Goal: Task Accomplishment & Management: Manage account settings

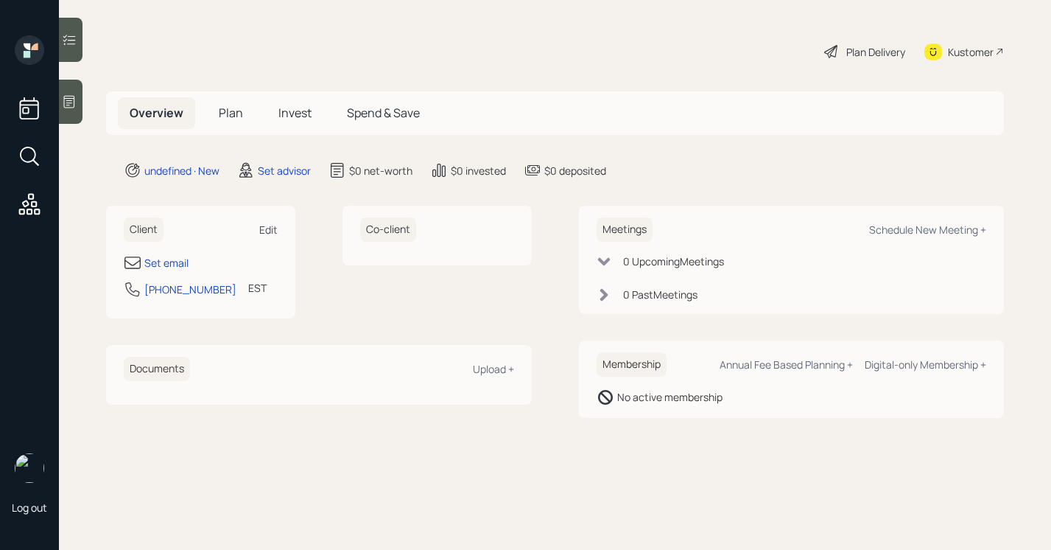
click at [269, 226] on div "Edit" at bounding box center [268, 230] width 18 height 14
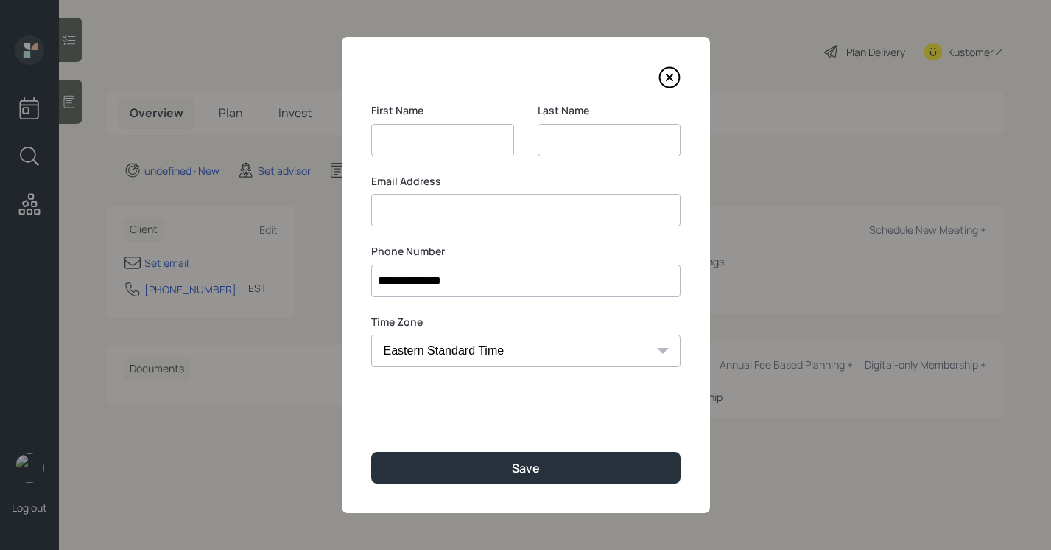
click at [419, 143] on input at bounding box center [442, 140] width 143 height 32
click at [560, 127] on input at bounding box center [609, 140] width 143 height 32
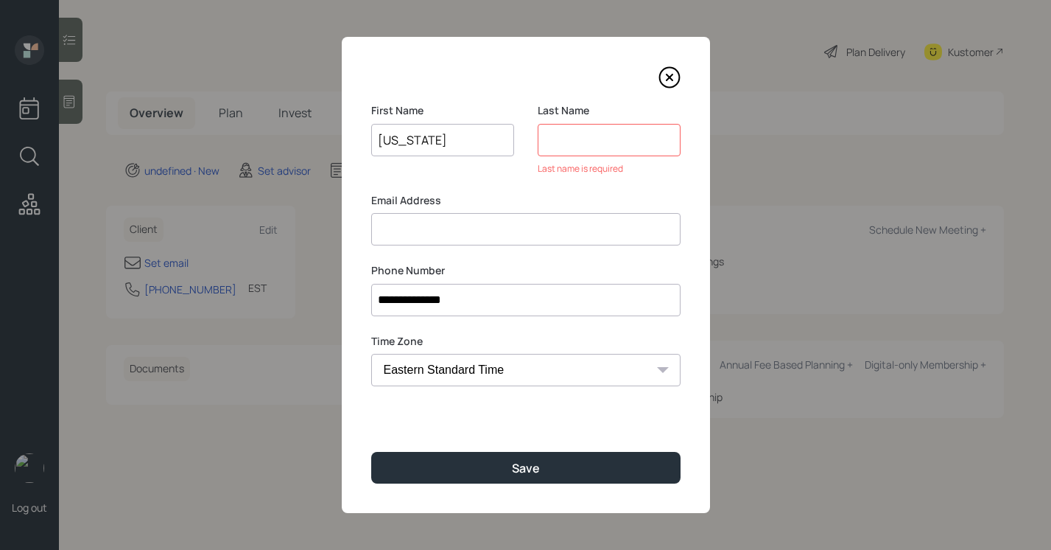
drag, startPoint x: 475, startPoint y: 138, endPoint x: 253, endPoint y: 143, distance: 221.8
click at [253, 143] on div "**********" at bounding box center [525, 275] width 1051 height 550
type input "[PERSON_NAME]"
click at [565, 144] on input at bounding box center [609, 140] width 143 height 32
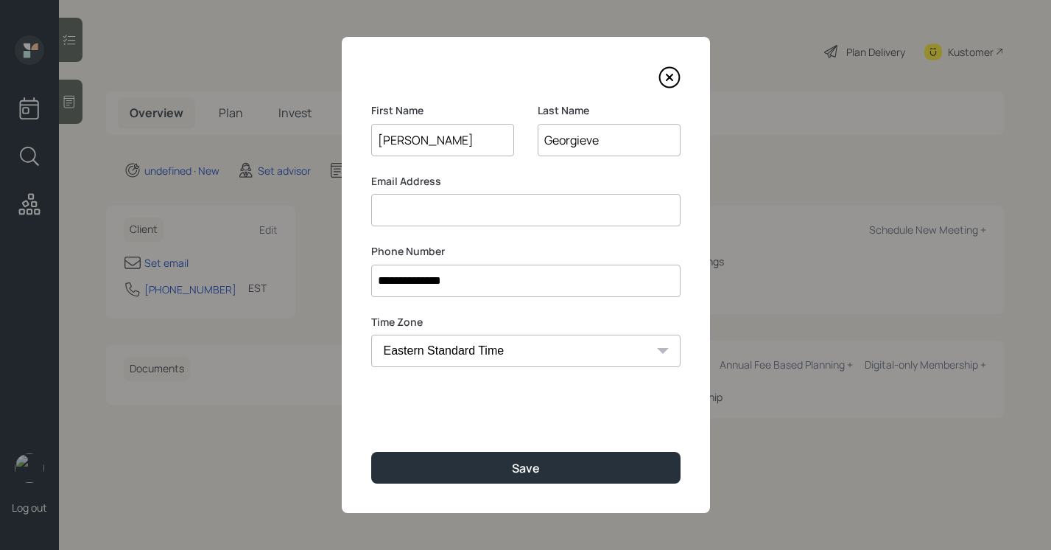
type input "Georgieve"
click at [539, 220] on input at bounding box center [525, 210] width 309 height 32
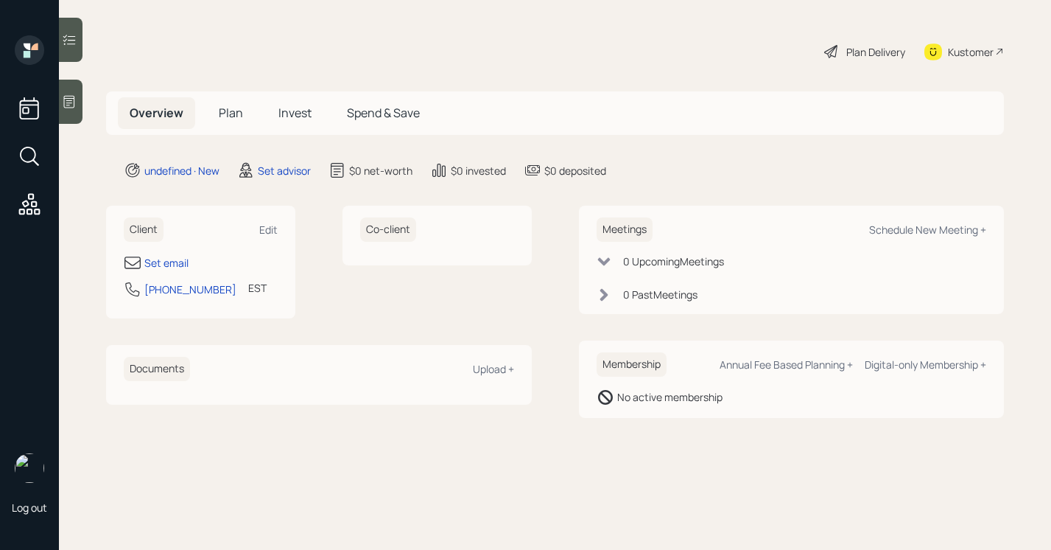
drag, startPoint x: 122, startPoint y: 103, endPoint x: 81, endPoint y: 68, distance: 54.3
click at [72, 105] on icon at bounding box center [69, 101] width 15 height 15
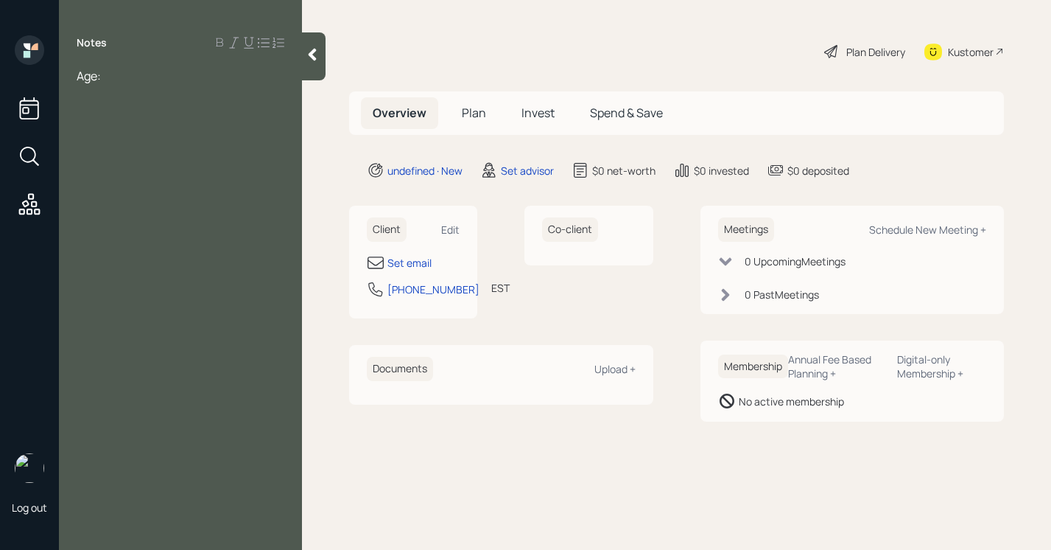
click at [314, 66] on div at bounding box center [314, 56] width 24 height 48
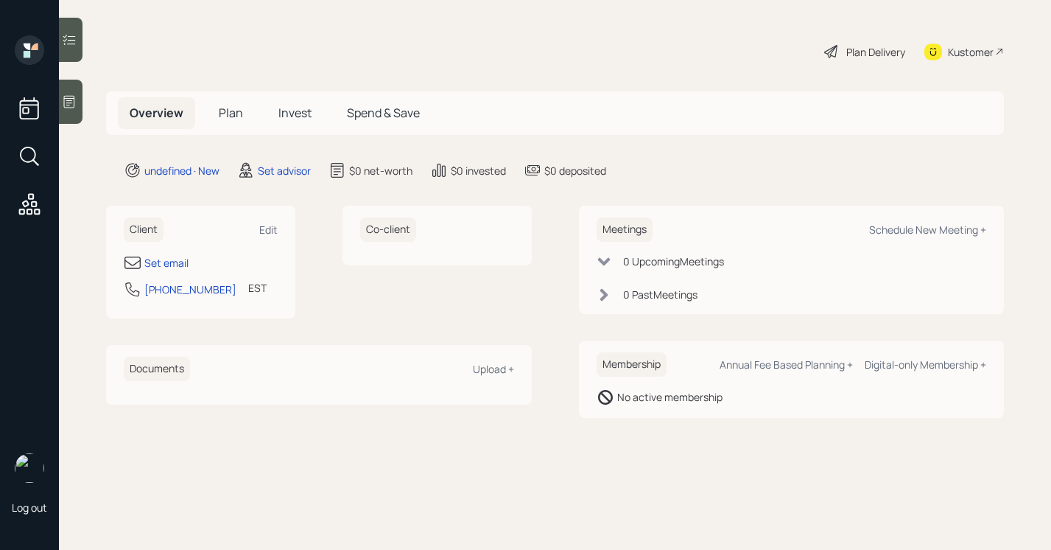
click at [167, 275] on div "Set email [PHONE_NUMBER] EST Currently 11:10 AM" at bounding box center [201, 279] width 154 height 53
click at [169, 262] on div "Set email" at bounding box center [166, 262] width 44 height 15
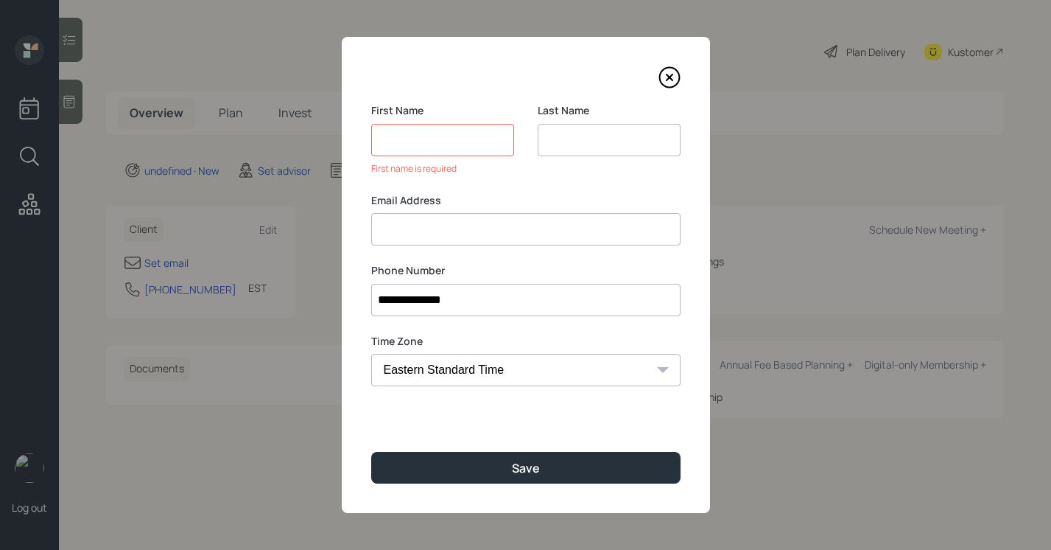
click at [368, 189] on div "**********" at bounding box center [526, 275] width 368 height 476
drag, startPoint x: 491, startPoint y: 117, endPoint x: 369, endPoint y: 151, distance: 126.2
click at [369, 151] on div "**********" at bounding box center [526, 275] width 368 height 476
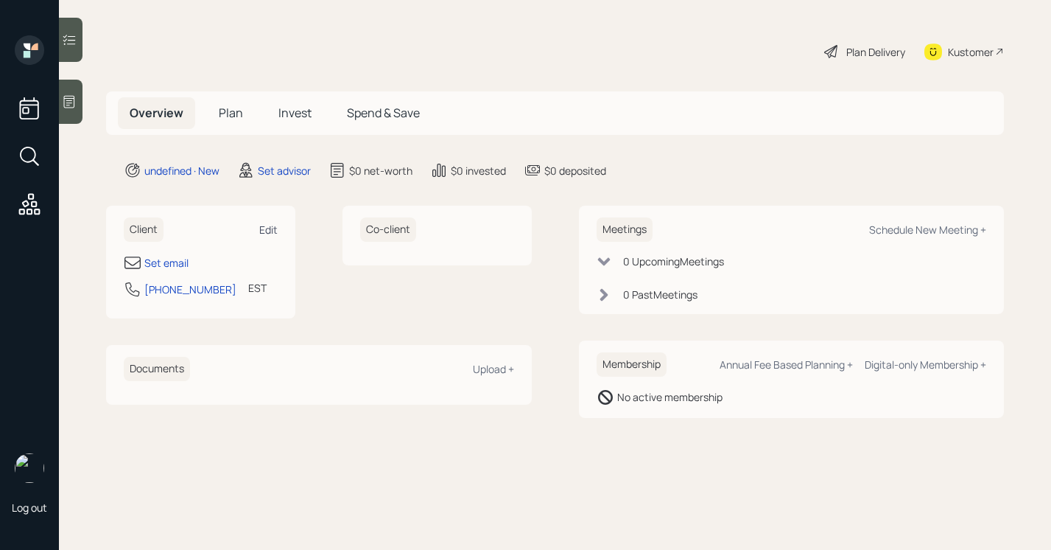
click at [273, 233] on div "Edit" at bounding box center [268, 230] width 18 height 14
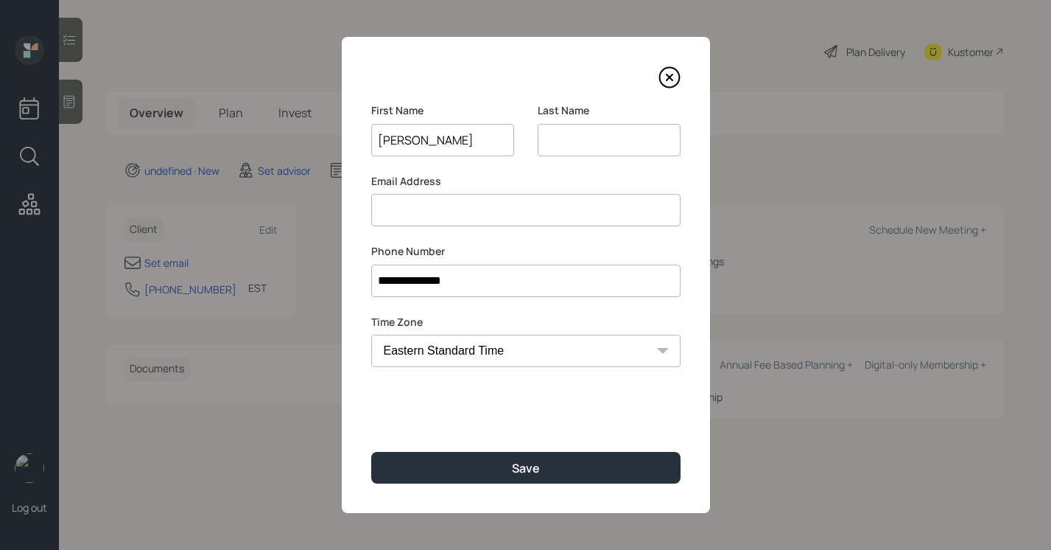
type input "[PERSON_NAME]"
click at [475, 215] on input at bounding box center [525, 210] width 309 height 32
click at [624, 129] on input at bounding box center [609, 140] width 143 height 32
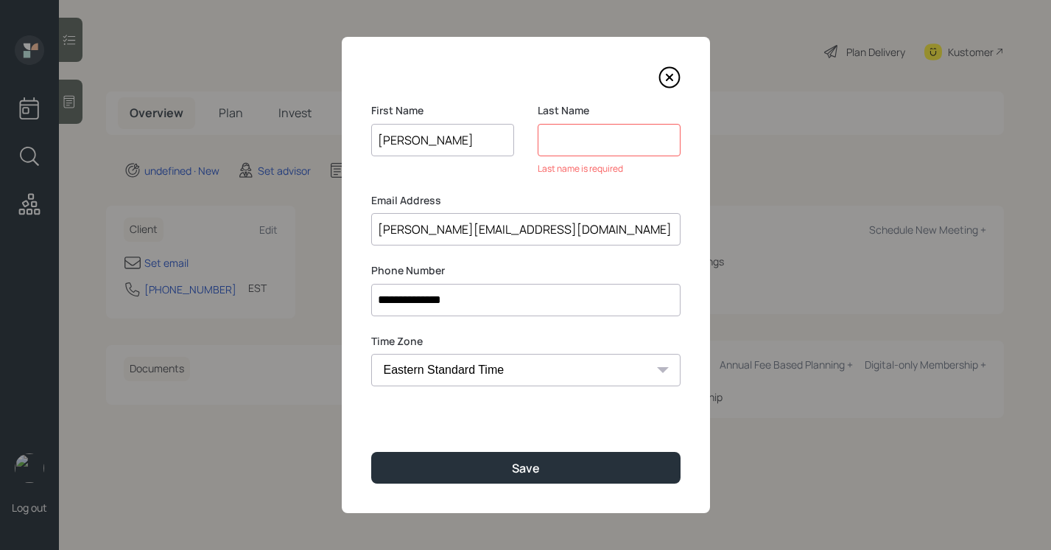
click at [417, 210] on div "Email Address [EMAIL_ADDRESS][DOMAIN_NAME]" at bounding box center [525, 219] width 309 height 53
type input "[EMAIL_ADDRESS][DOMAIN_NAME]"
click at [624, 133] on input at bounding box center [609, 140] width 143 height 32
click at [607, 226] on input "[EMAIL_ADDRESS][DOMAIN_NAME]" at bounding box center [525, 229] width 309 height 32
click at [566, 133] on input at bounding box center [609, 140] width 143 height 32
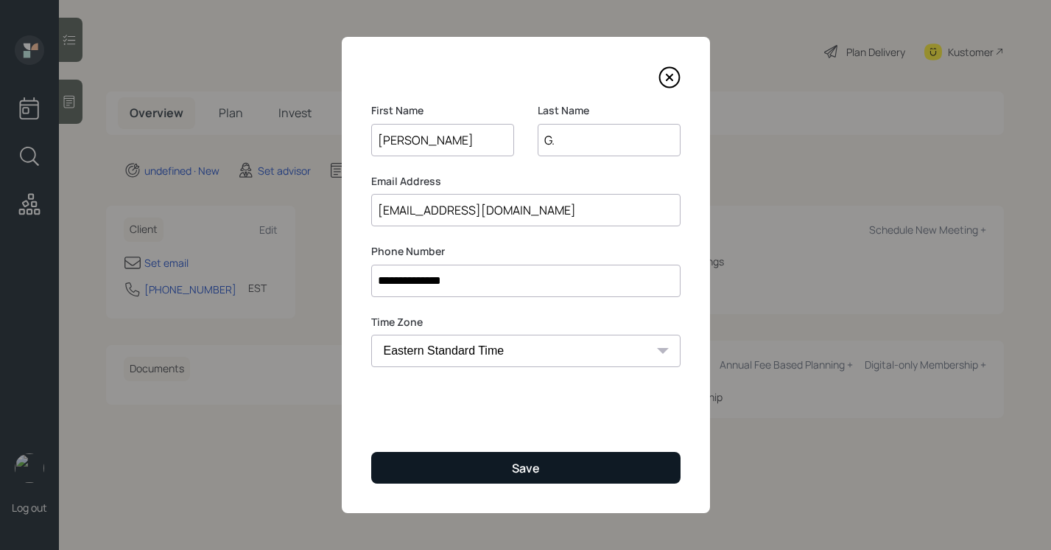
type input "G."
click at [535, 461] on div "Save" at bounding box center [526, 468] width 28 height 16
